Goal: Entertainment & Leisure: Consume media (video, audio)

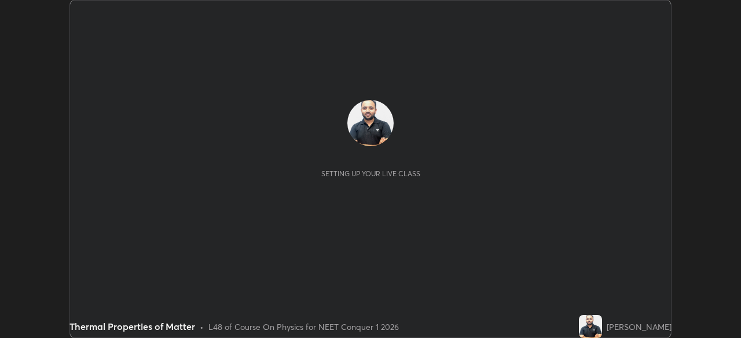
scroll to position [338, 740]
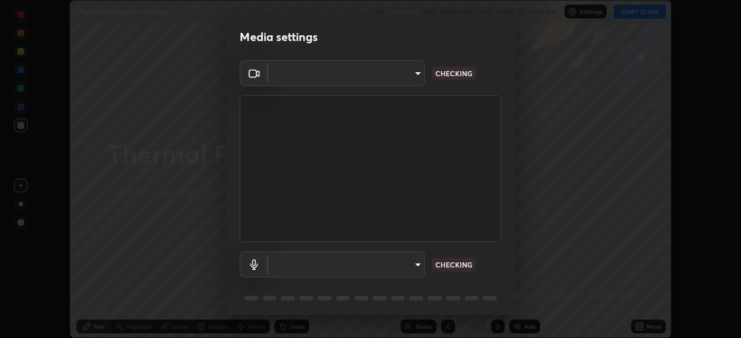
type input "68de15d3c7c539dd33a0a0d586817efffd9657a607fee3fdca6de5f810a24bd6"
type input "communications"
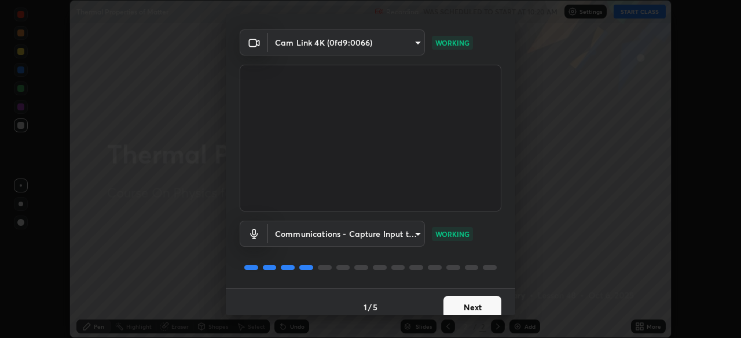
scroll to position [41, 0]
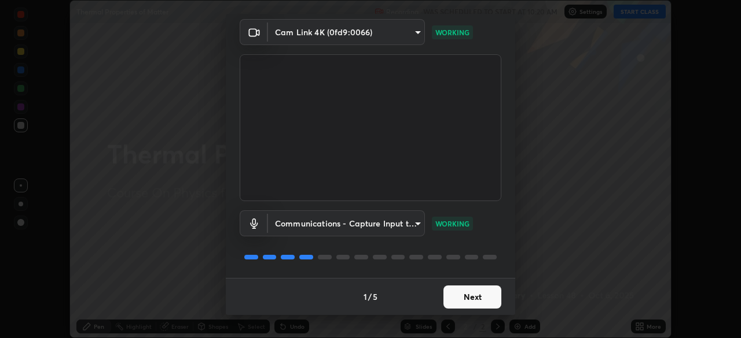
click at [479, 296] on button "Next" at bounding box center [472, 297] width 58 height 23
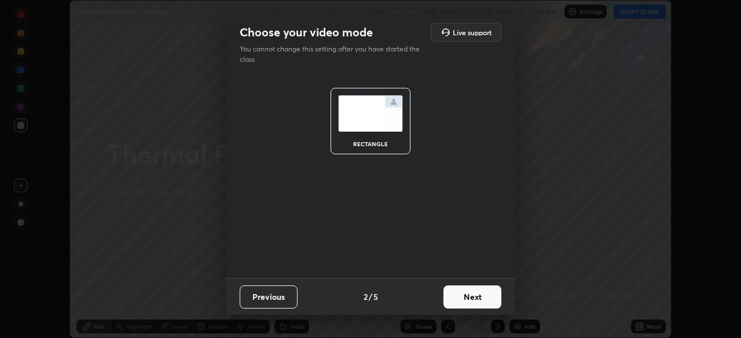
scroll to position [0, 0]
click at [479, 299] on button "Next" at bounding box center [472, 297] width 58 height 23
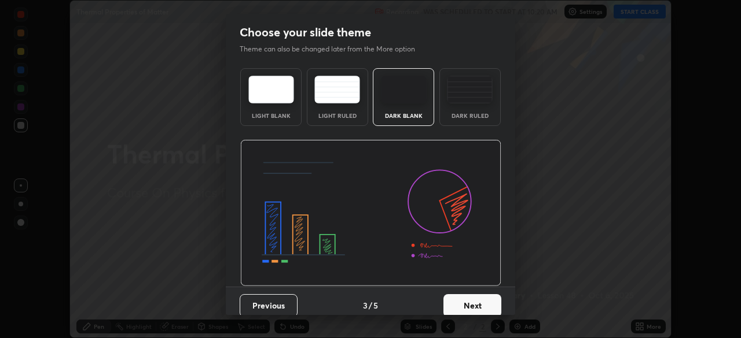
click at [478, 305] on button "Next" at bounding box center [472, 305] width 58 height 23
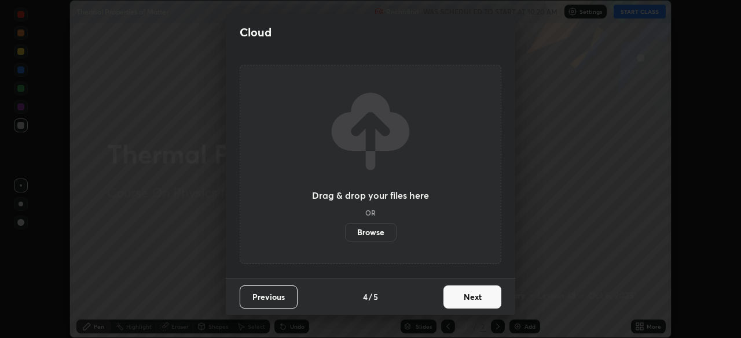
click at [480, 300] on button "Next" at bounding box center [472, 297] width 58 height 23
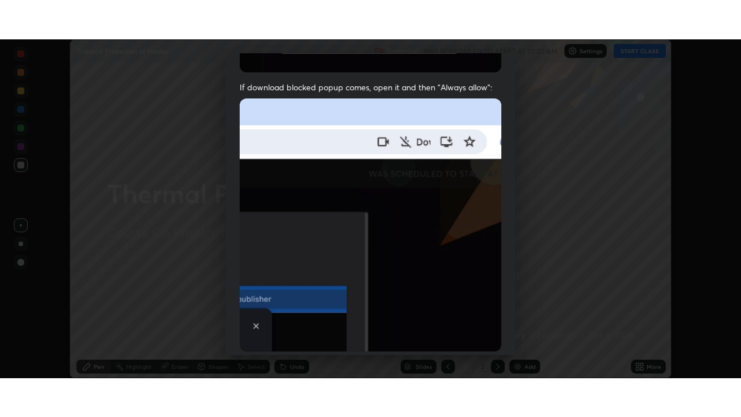
scroll to position [277, 0]
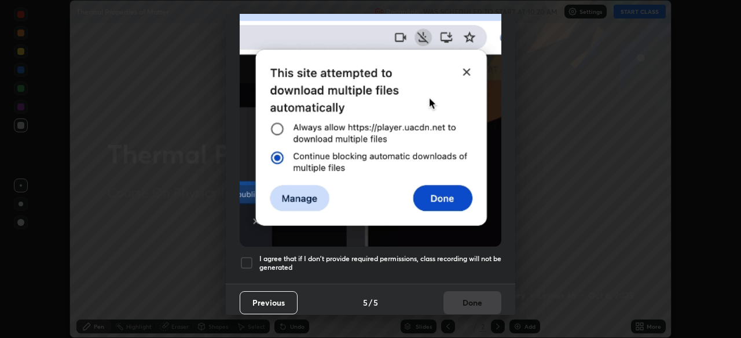
click at [241, 260] on div at bounding box center [247, 263] width 14 height 14
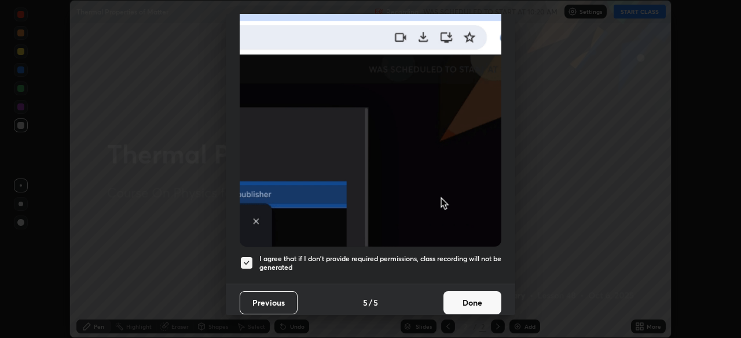
click at [464, 303] on button "Done" at bounding box center [472, 303] width 58 height 23
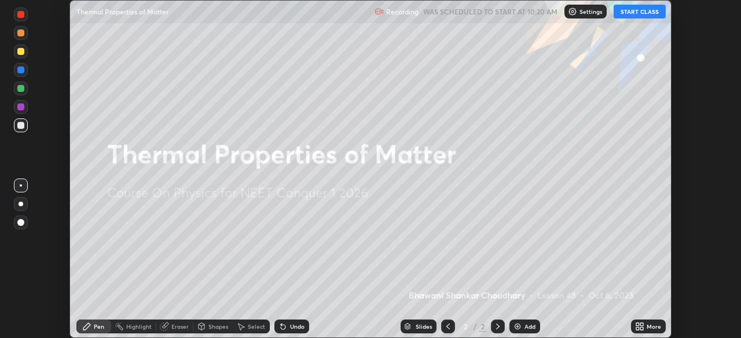
click at [641, 325] on icon at bounding box center [641, 324] width 3 height 3
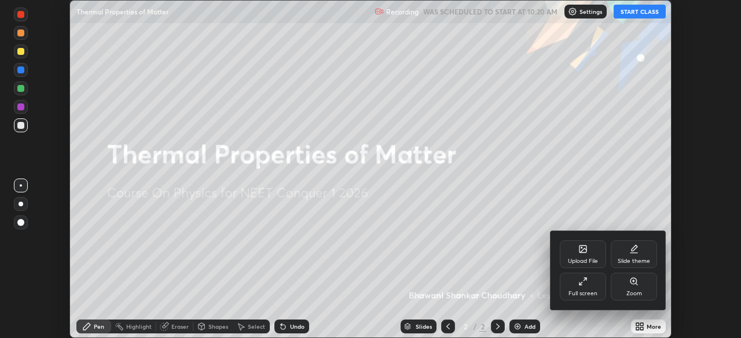
click at [595, 285] on div "Full screen" at bounding box center [582, 287] width 46 height 28
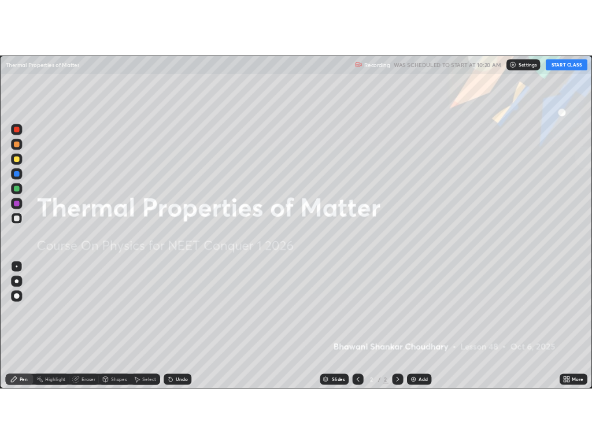
scroll to position [417, 741]
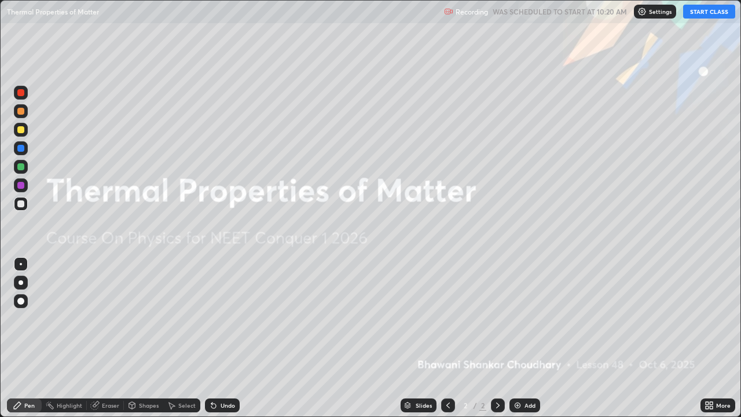
click at [704, 14] on button "START CLASS" at bounding box center [709, 12] width 52 height 14
click at [525, 338] on div "Add" at bounding box center [529, 405] width 11 height 6
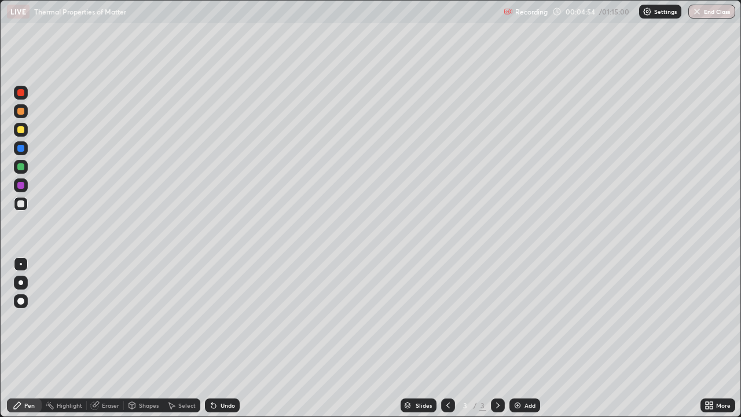
click at [517, 338] on img at bounding box center [517, 404] width 9 height 9
click at [515, 338] on img at bounding box center [517, 404] width 9 height 9
click at [520, 338] on img at bounding box center [517, 404] width 9 height 9
click at [216, 338] on icon at bounding box center [213, 404] width 9 height 9
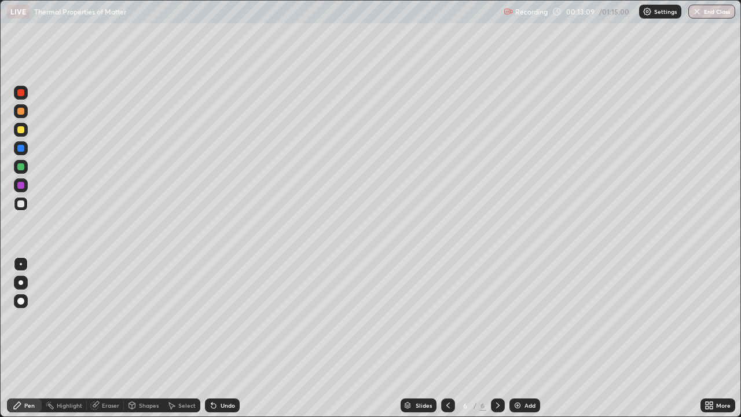
click at [216, 338] on icon at bounding box center [213, 404] width 9 height 9
click at [216, 338] on div "Undo" at bounding box center [222, 405] width 35 height 14
click at [522, 338] on div "Add" at bounding box center [524, 405] width 31 height 14
click at [446, 338] on icon at bounding box center [447, 404] width 9 height 9
click at [496, 338] on icon at bounding box center [497, 404] width 9 height 9
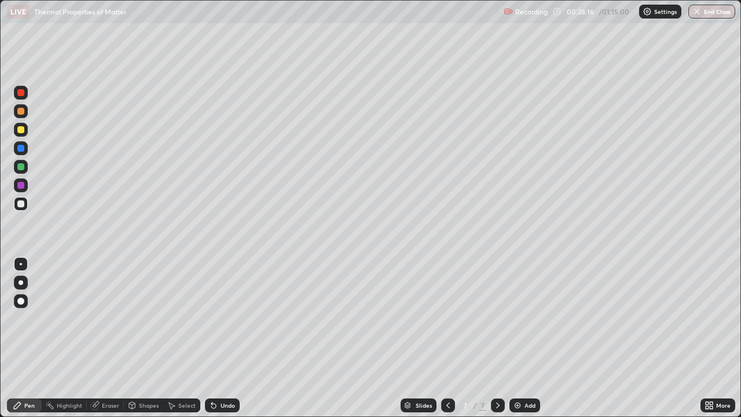
click at [518, 338] on img at bounding box center [517, 404] width 9 height 9
click at [522, 338] on div "Add" at bounding box center [524, 405] width 31 height 14
click at [528, 338] on div "Add" at bounding box center [529, 405] width 11 height 6
click at [518, 338] on img at bounding box center [517, 404] width 9 height 9
click at [525, 338] on div "Add" at bounding box center [529, 405] width 11 height 6
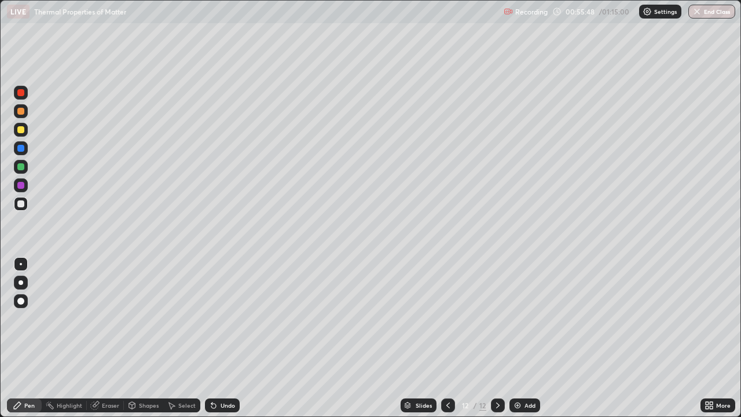
click at [526, 338] on div "Add" at bounding box center [529, 405] width 11 height 6
click at [447, 338] on icon at bounding box center [447, 404] width 9 height 9
click at [496, 338] on icon at bounding box center [497, 404] width 9 height 9
click at [709, 13] on button "End Class" at bounding box center [711, 12] width 47 height 14
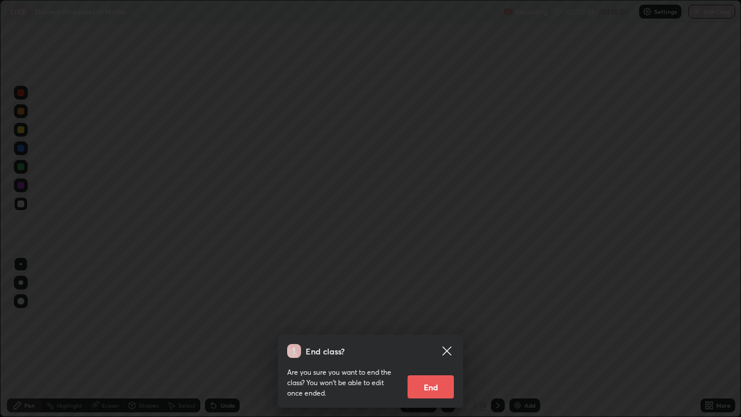
click at [432, 338] on button "End" at bounding box center [430, 386] width 46 height 23
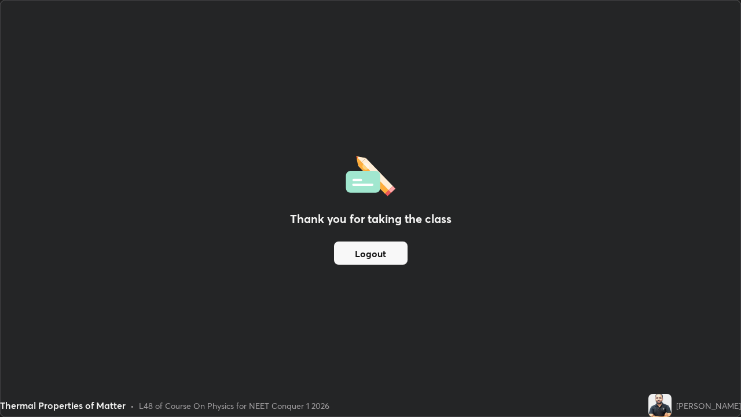
click at [699, 243] on div "Thank you for taking the class Logout" at bounding box center [370, 208] width 739 height 415
click at [577, 297] on div "Thank you for taking the class Logout" at bounding box center [370, 208] width 739 height 415
click at [386, 255] on button "Logout" at bounding box center [370, 252] width 73 height 23
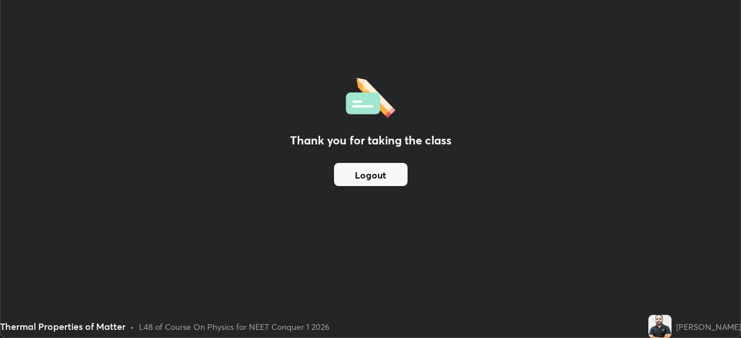
scroll to position [57518, 57116]
